Goal: Navigation & Orientation: Go to known website

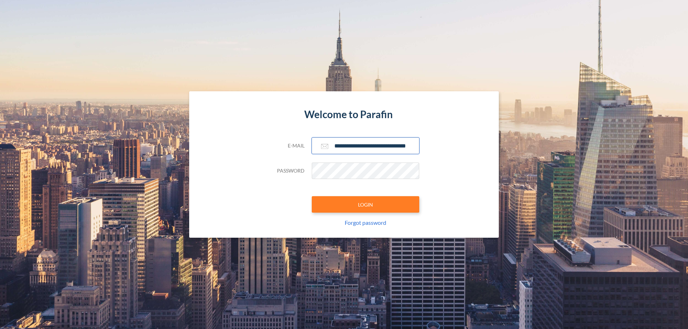
type input "**********"
click at [366, 205] on button "LOGIN" at bounding box center [366, 204] width 108 height 16
